Goal: Check status: Check status

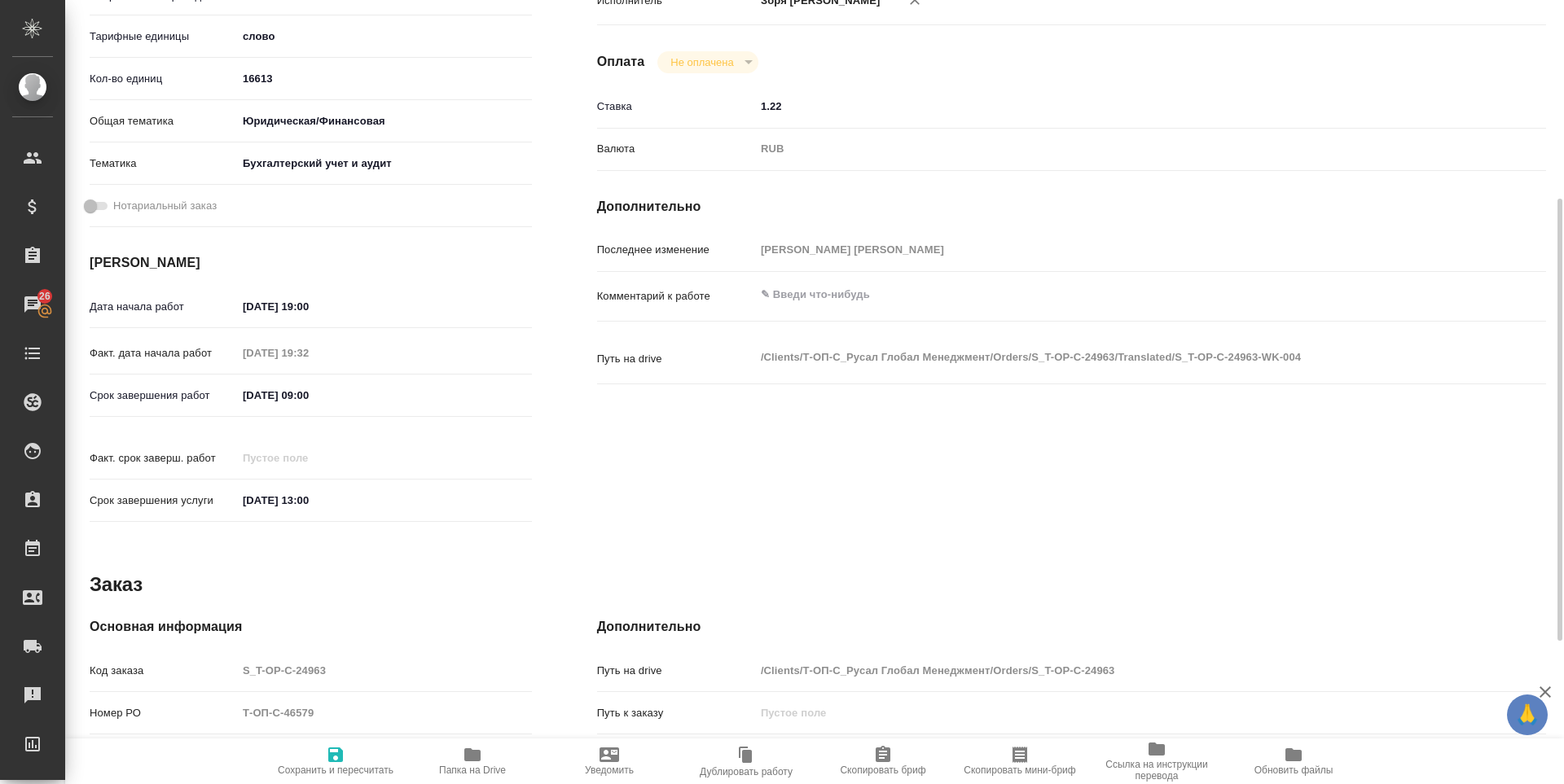
scroll to position [605, 0]
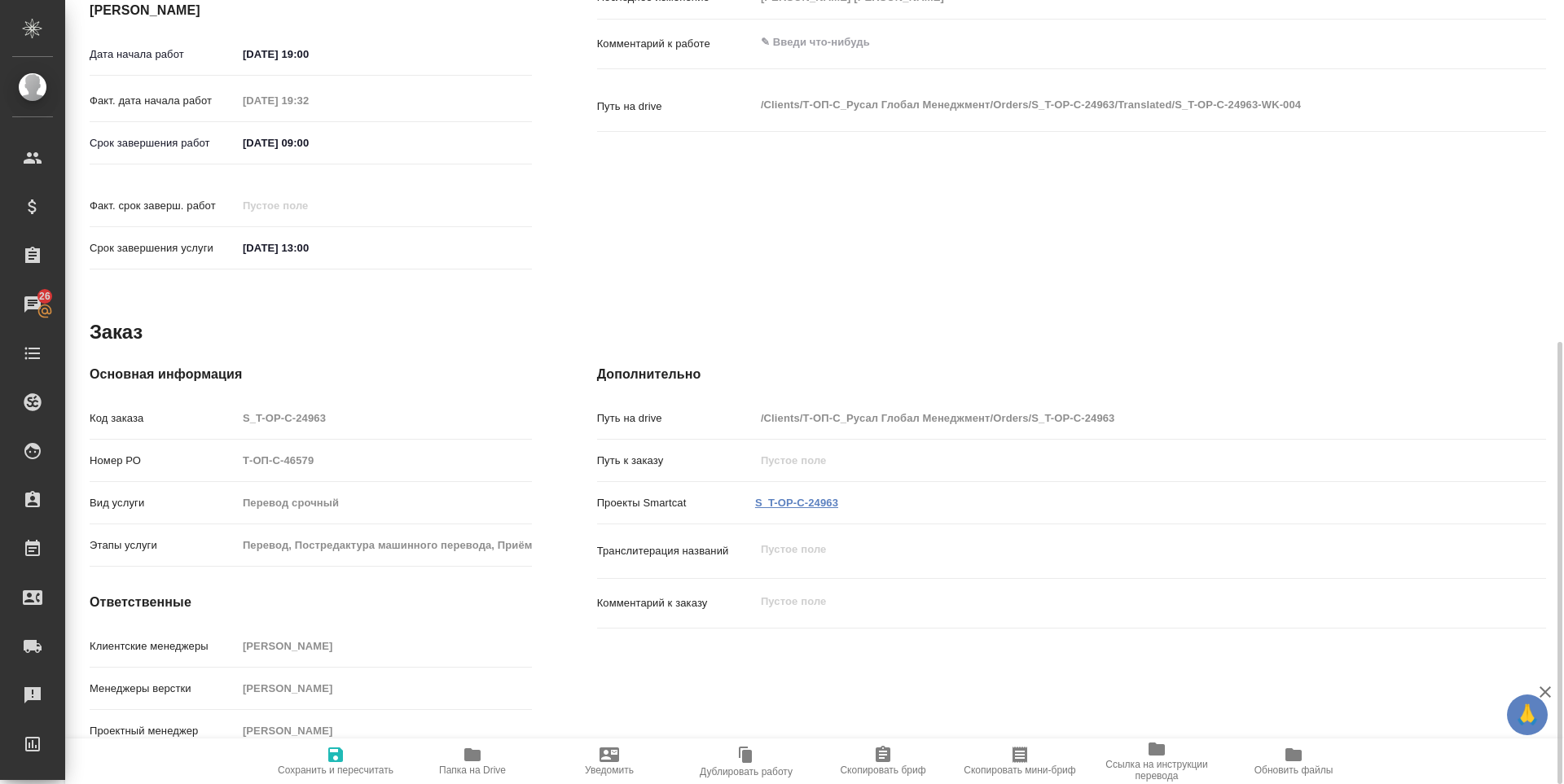
click at [789, 497] on link "S_T-OP-C-24963" at bounding box center [796, 503] width 83 height 12
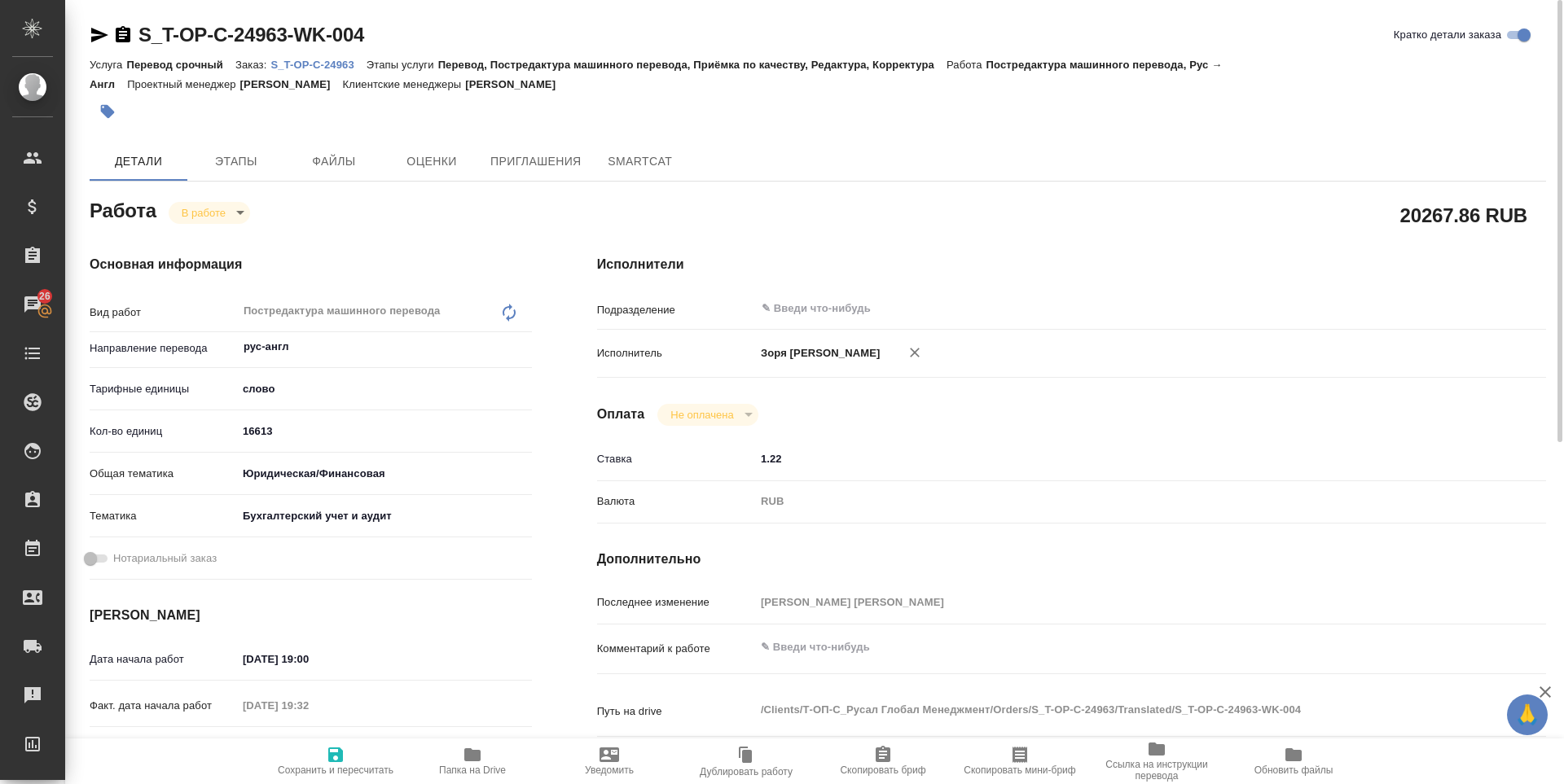
click at [219, 223] on body "🙏 .cls-1 fill:#fff; AWATERA Zoria Tatiana Клиенты Спецификации Заказы 26 Чаты T…" at bounding box center [782, 392] width 1564 height 784
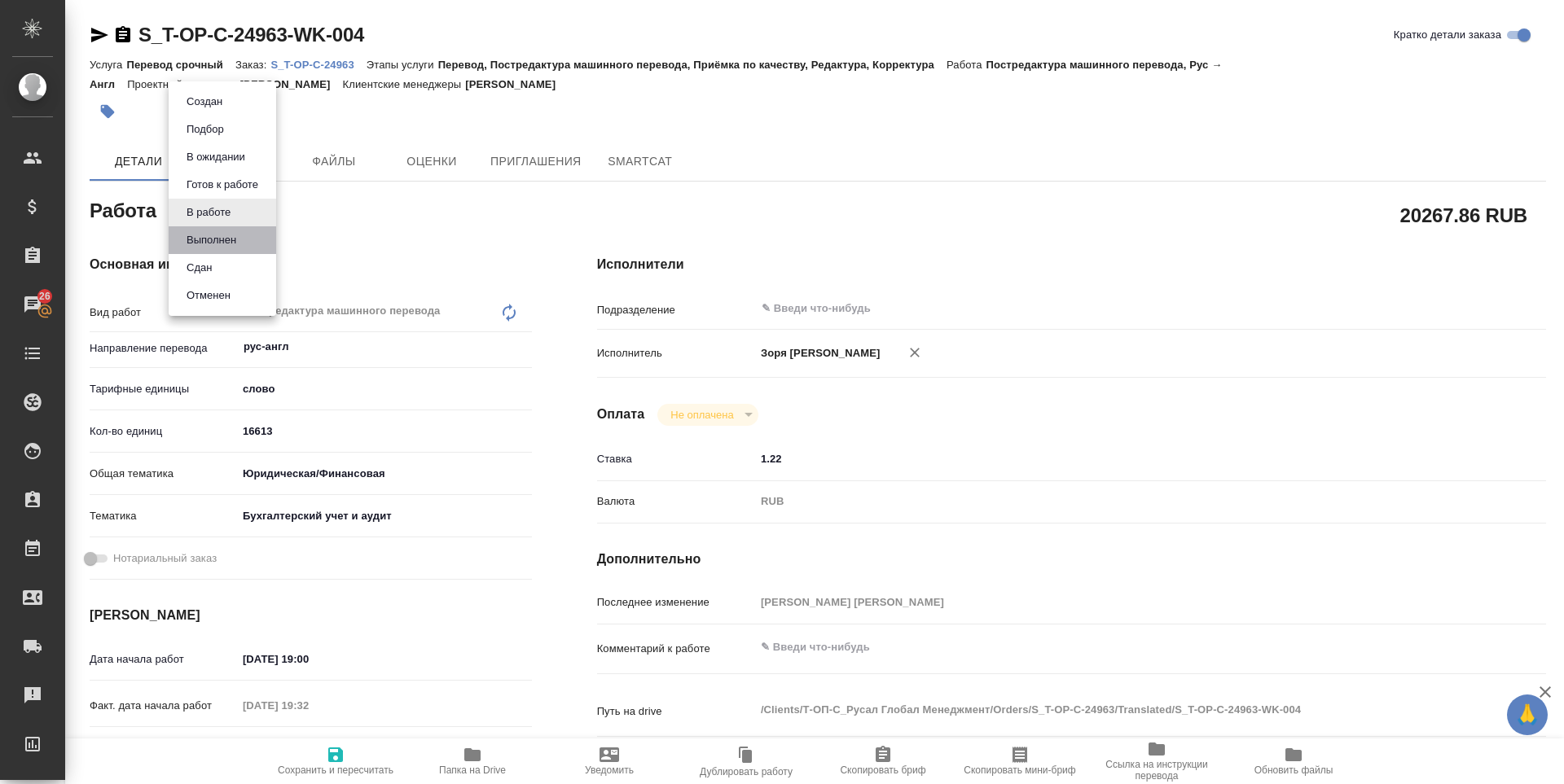
click at [230, 251] on li "Выполнен" at bounding box center [222, 240] width 108 height 28
type textarea "x"
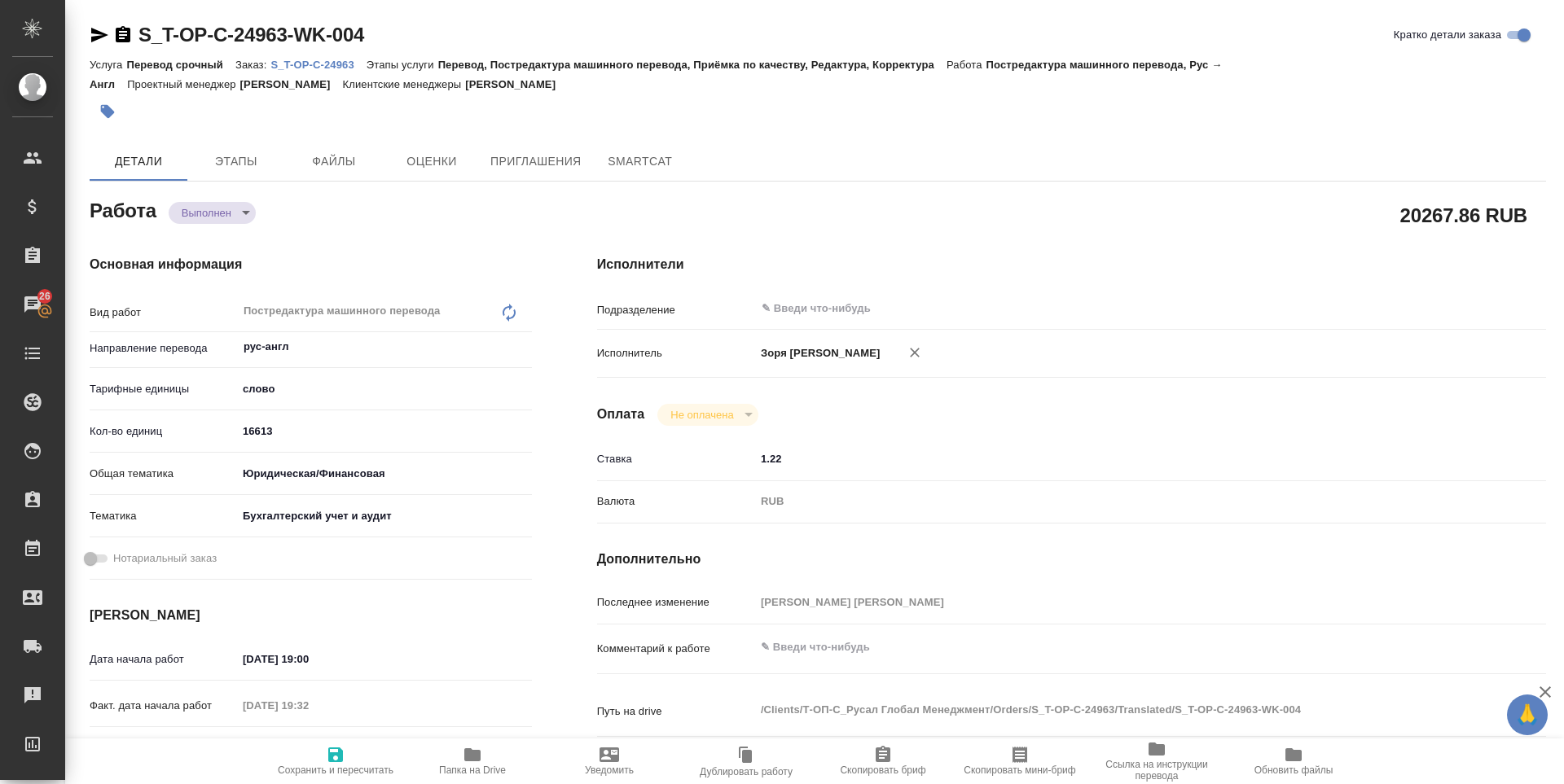
type textarea "x"
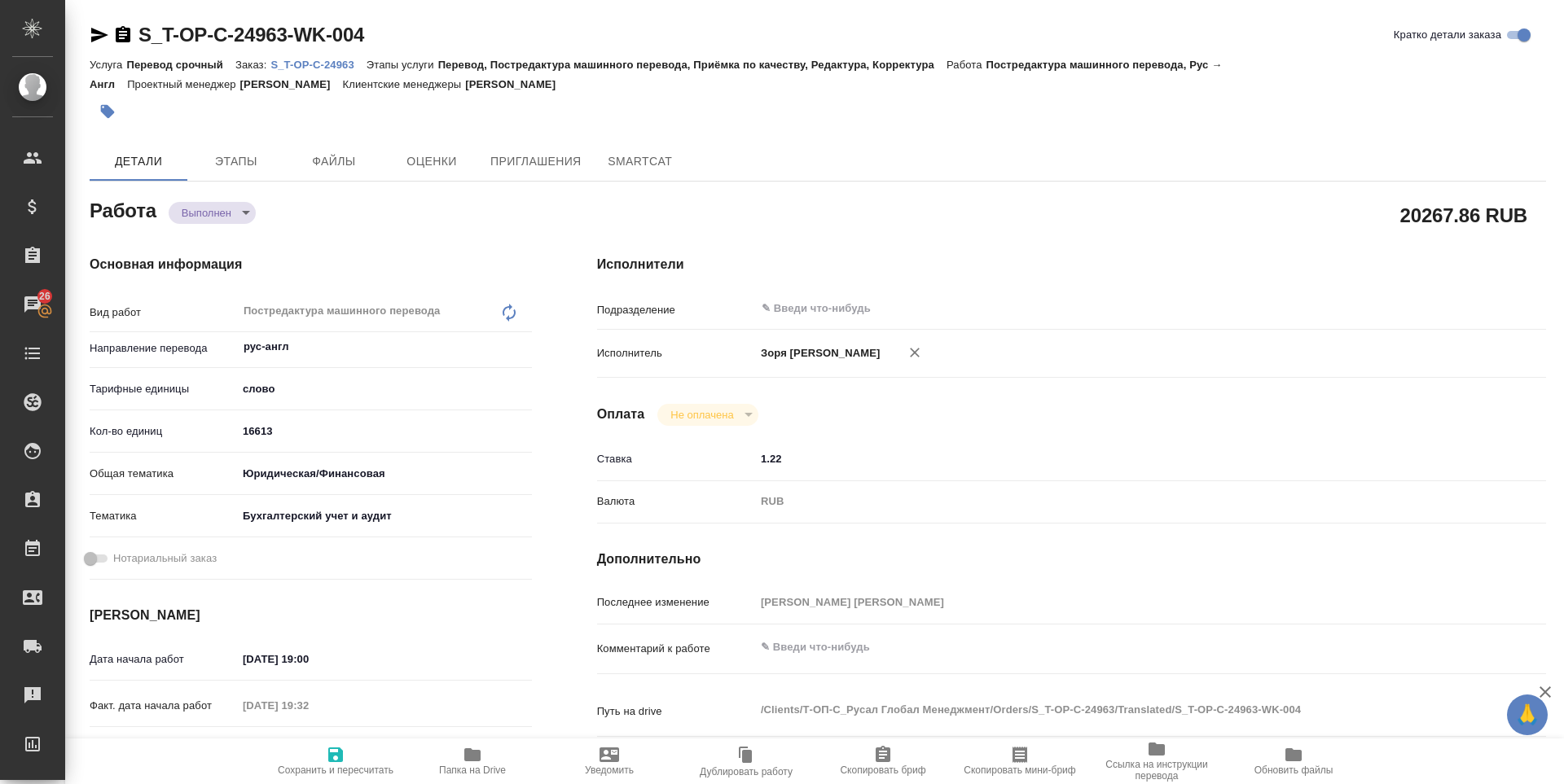
type textarea "x"
